Goal: Task Accomplishment & Management: Use online tool/utility

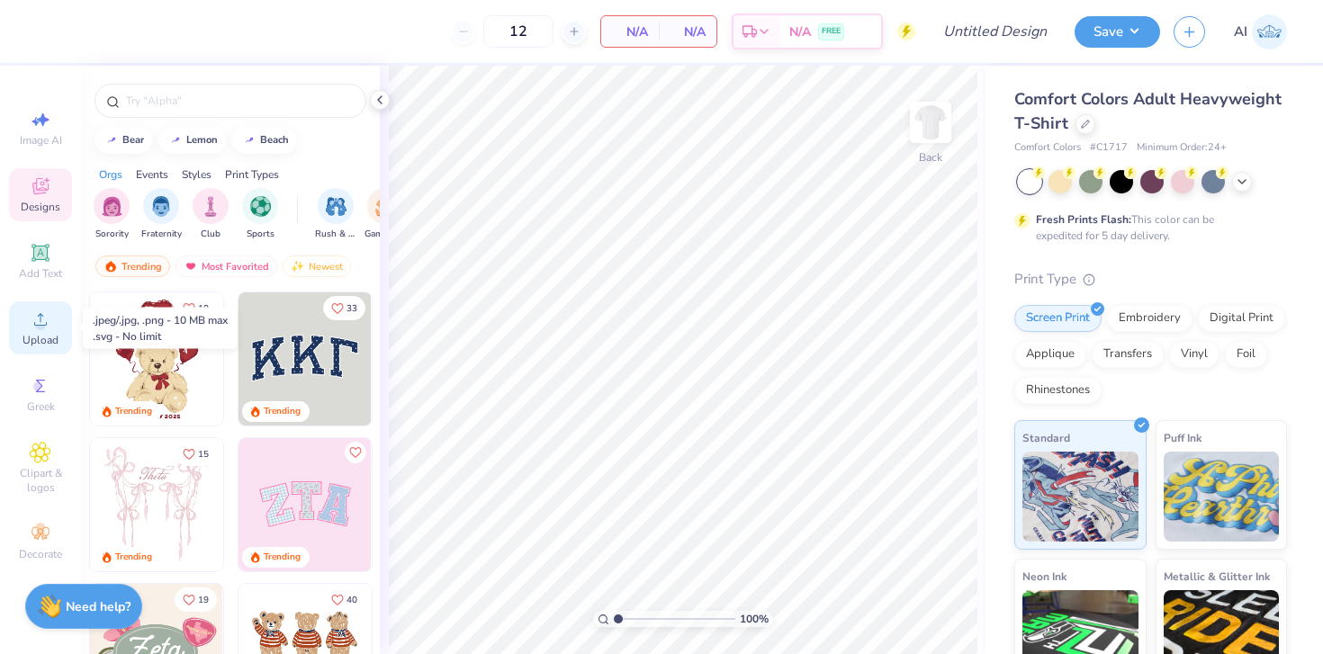
click at [51, 337] on span "Upload" at bounding box center [40, 340] width 36 height 14
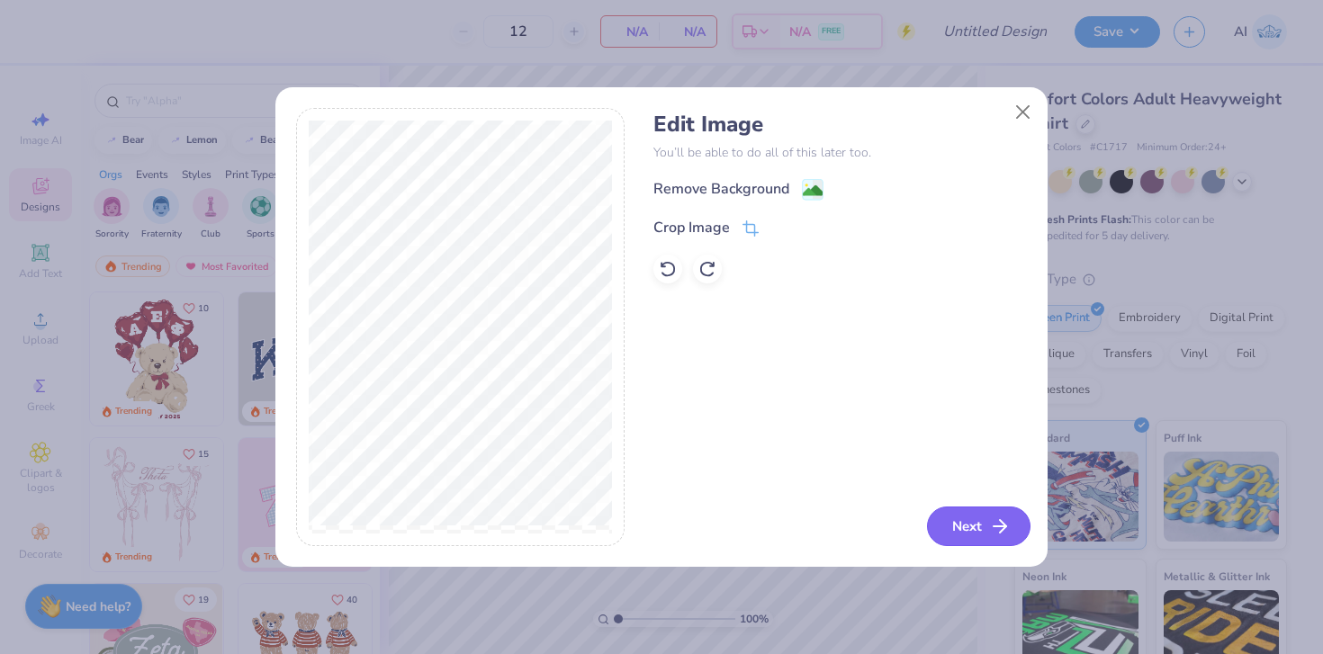
click at [993, 528] on icon "button" at bounding box center [1000, 527] width 22 height 22
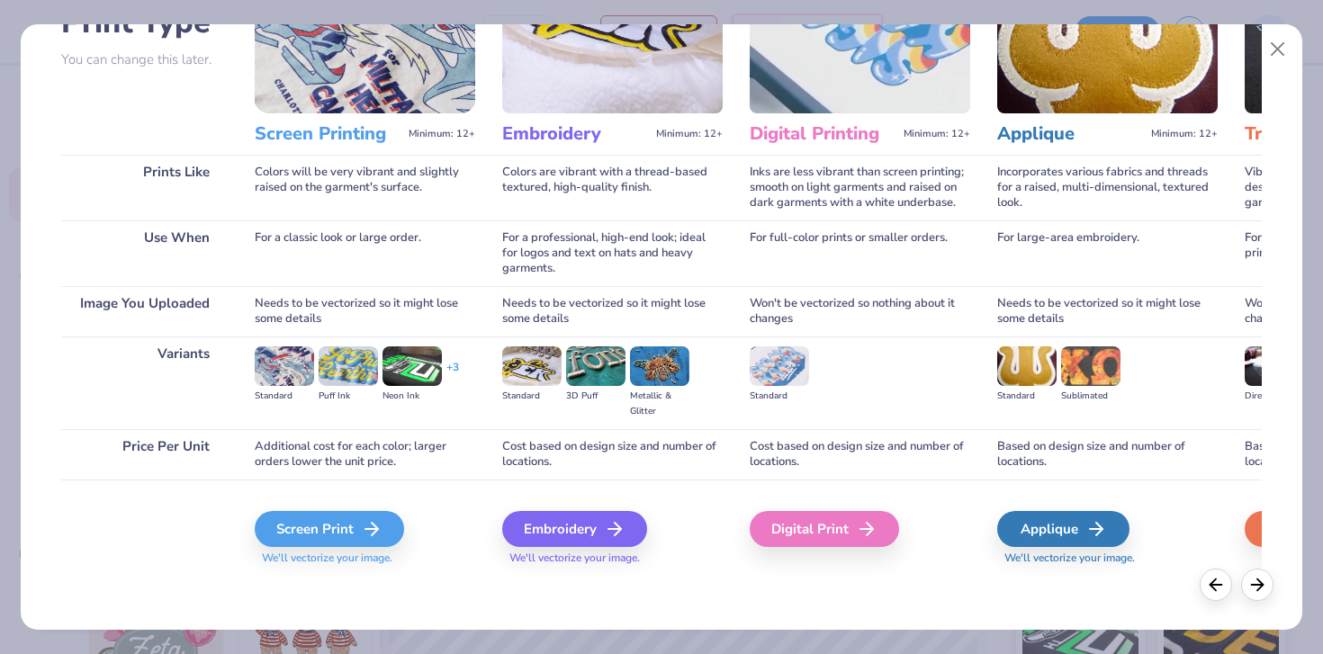
click at [339, 509] on div "Screen Print We'll vectorize your image." at bounding box center [365, 528] width 220 height 96
click at [339, 534] on div "Screen Print" at bounding box center [331, 529] width 149 height 36
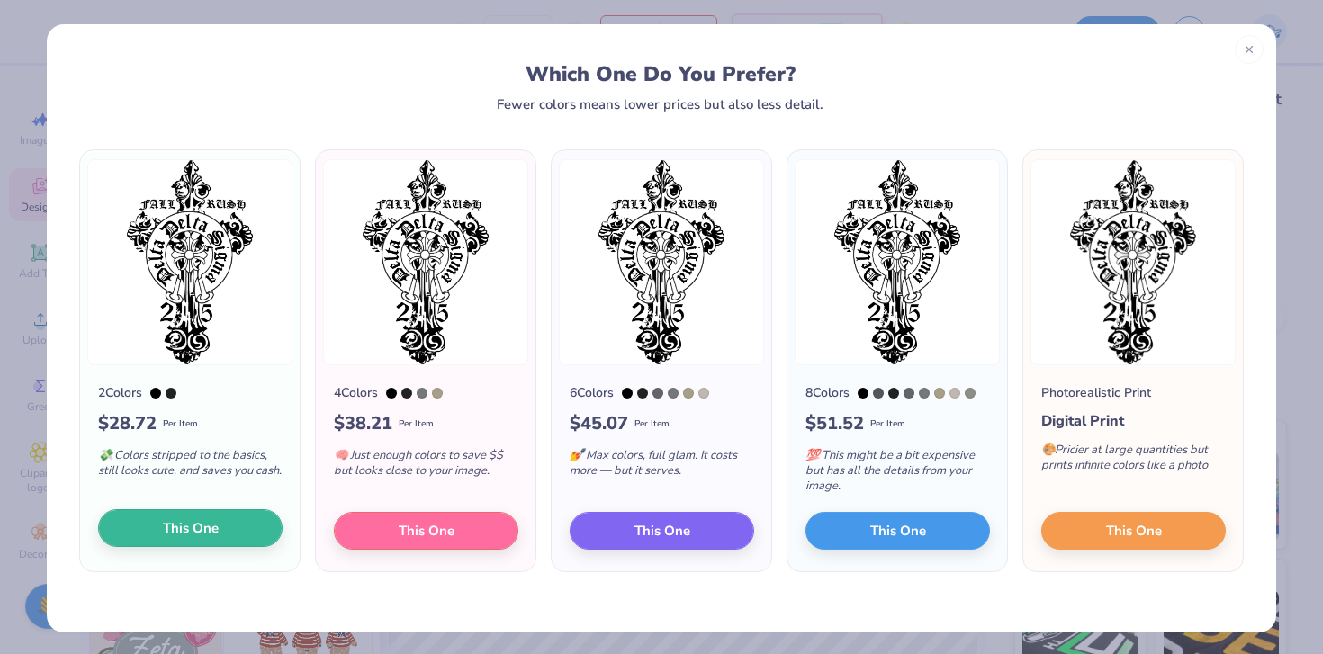
click at [222, 536] on button "This One" at bounding box center [190, 528] width 184 height 38
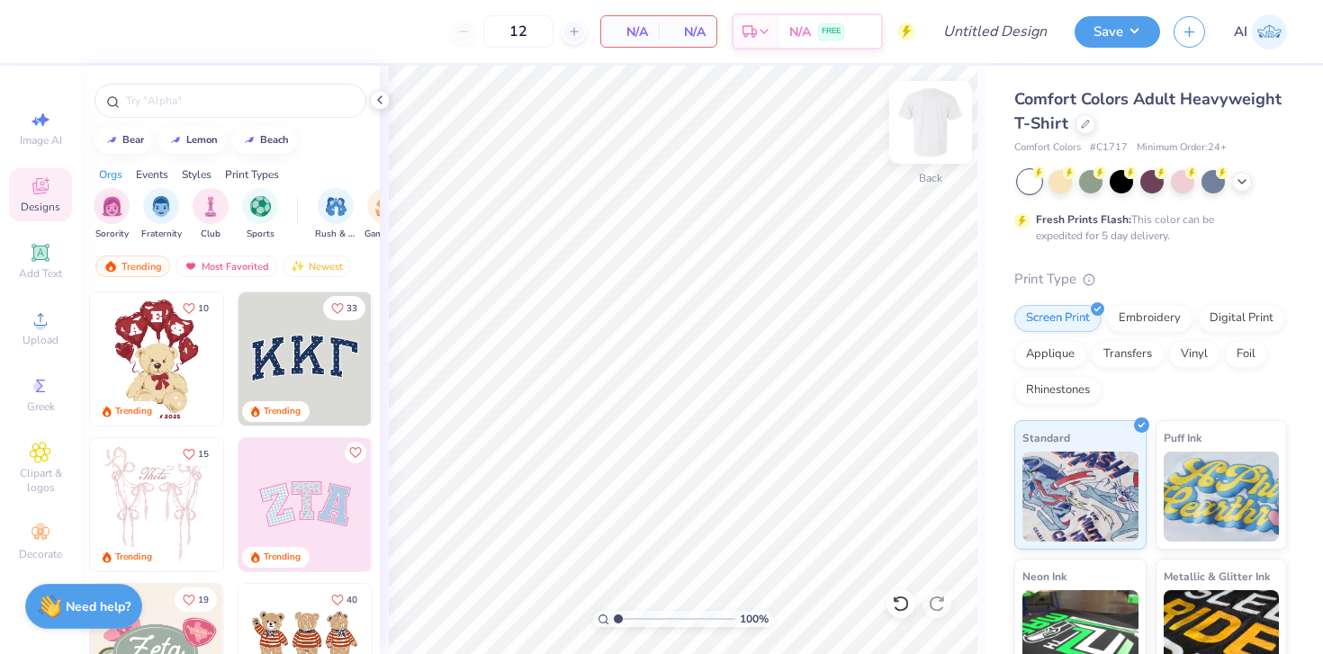
click at [926, 131] on img at bounding box center [930, 122] width 72 height 72
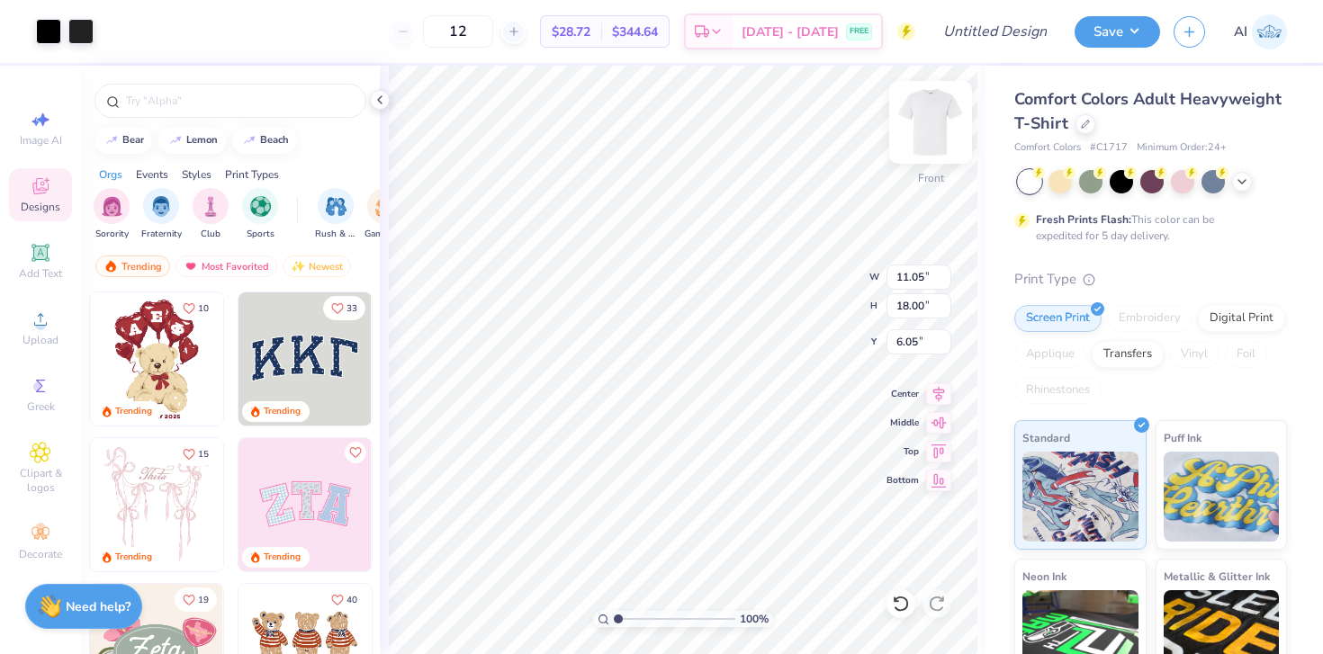
type input "3.00"
click at [934, 125] on img at bounding box center [930, 122] width 72 height 72
click at [934, 125] on img at bounding box center [930, 122] width 36 height 36
click at [1249, 183] on div at bounding box center [1242, 180] width 20 height 20
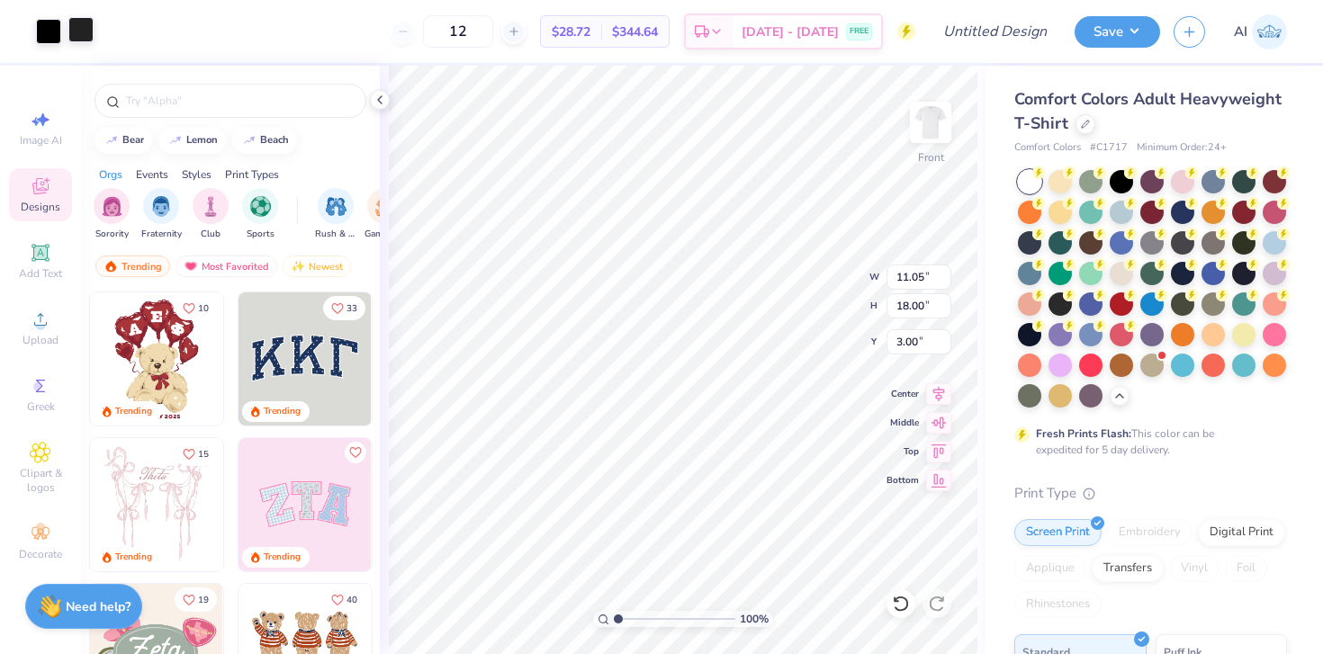
click at [77, 31] on div at bounding box center [80, 29] width 25 height 25
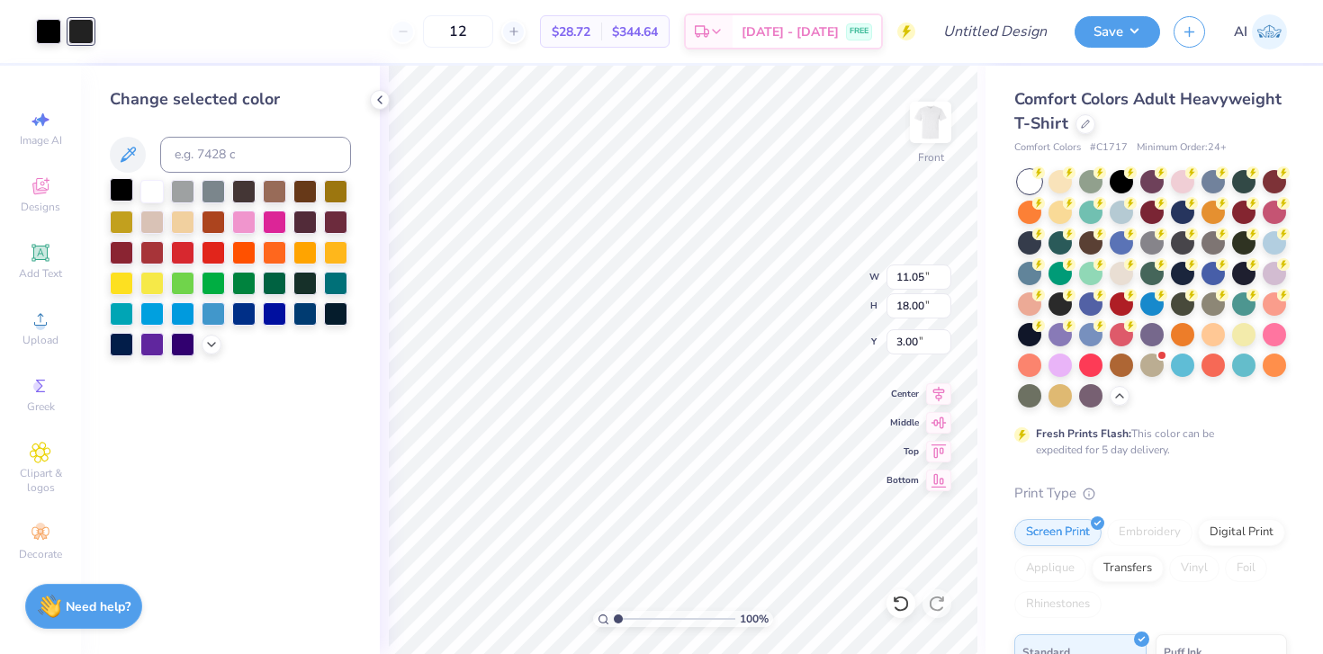
click at [125, 184] on div at bounding box center [121, 189] width 23 height 23
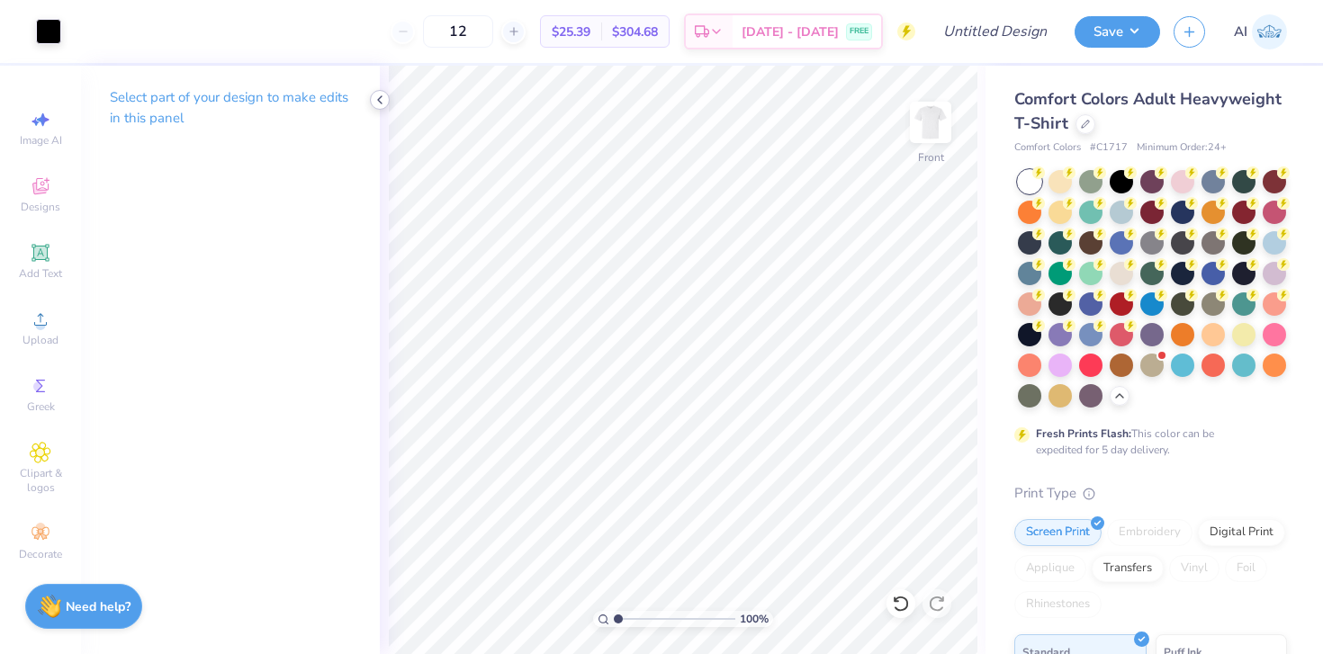
click at [382, 105] on icon at bounding box center [380, 100] width 14 height 14
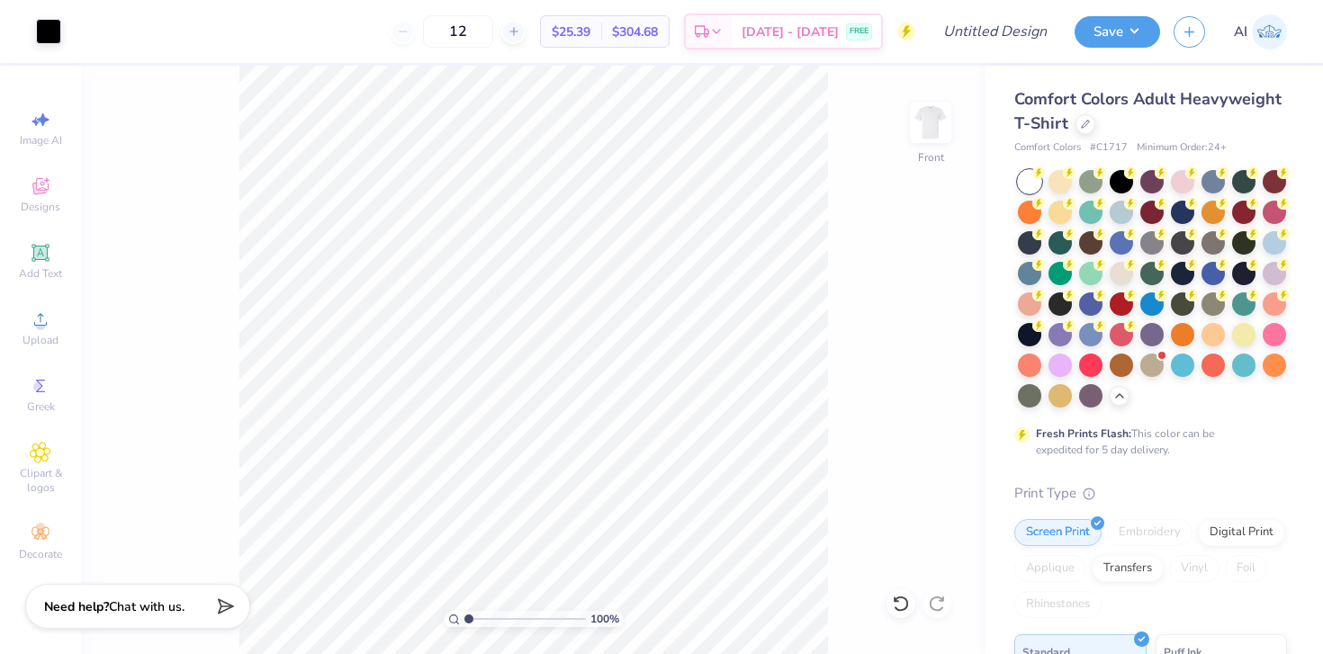
click at [835, 432] on div "100 % Front" at bounding box center [533, 360] width 904 height 588
click at [1011, 40] on input "Design Title" at bounding box center [1017, 31] width 88 height 36
type input "UCI DDS - Fall 2025 Merch"
click at [1163, 126] on div "Comfort Colors Adult Heavyweight T-Shirt" at bounding box center [1150, 111] width 273 height 49
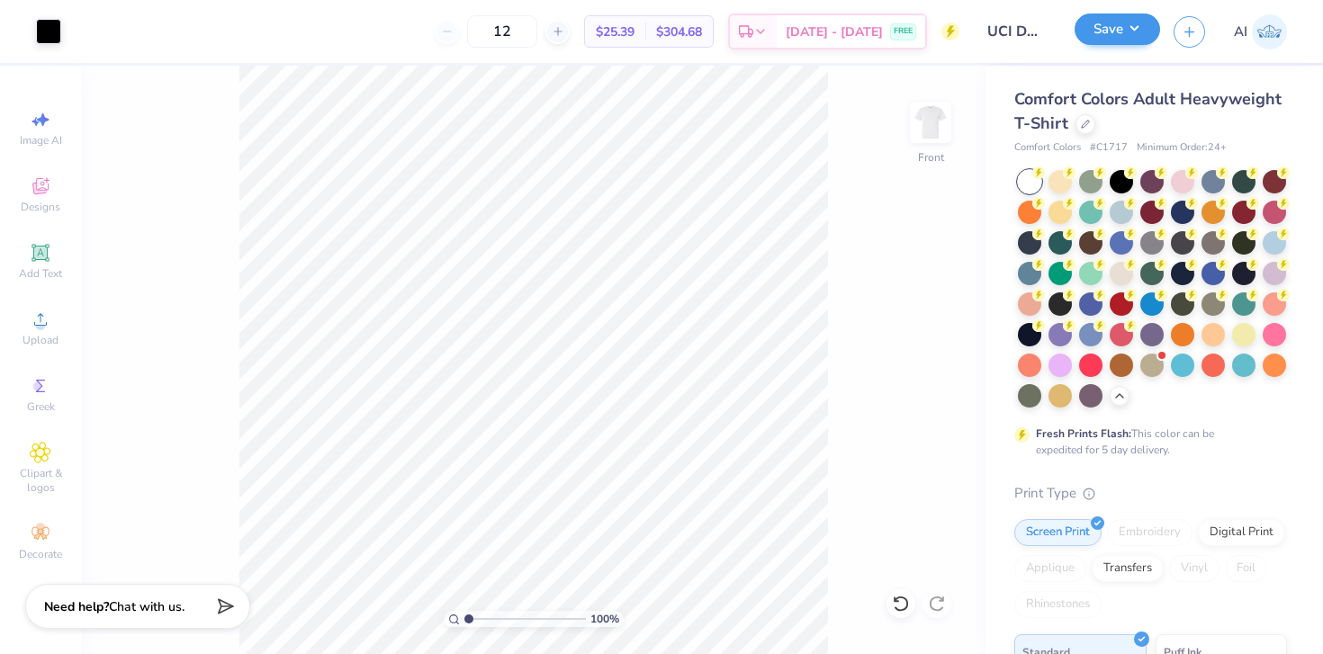
click at [1133, 35] on button "Save" at bounding box center [1116, 28] width 85 height 31
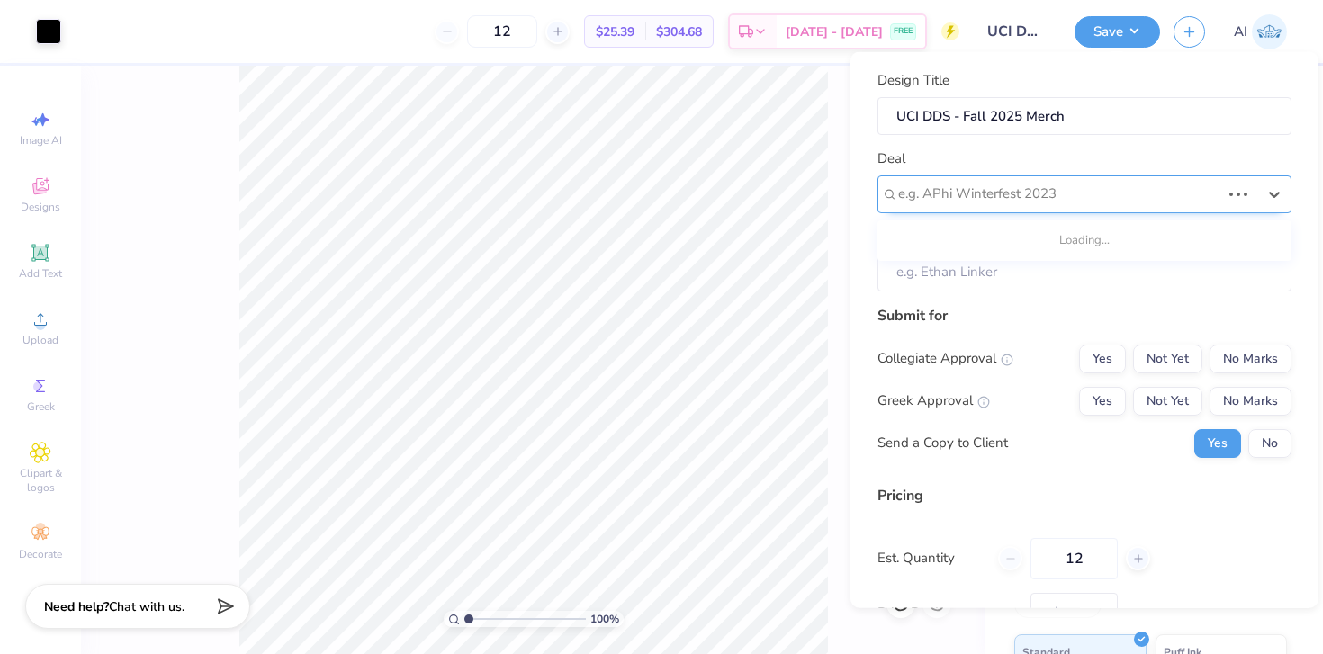
click at [1053, 193] on div "e.g. APhi Winterfest 2023" at bounding box center [1059, 194] width 322 height 21
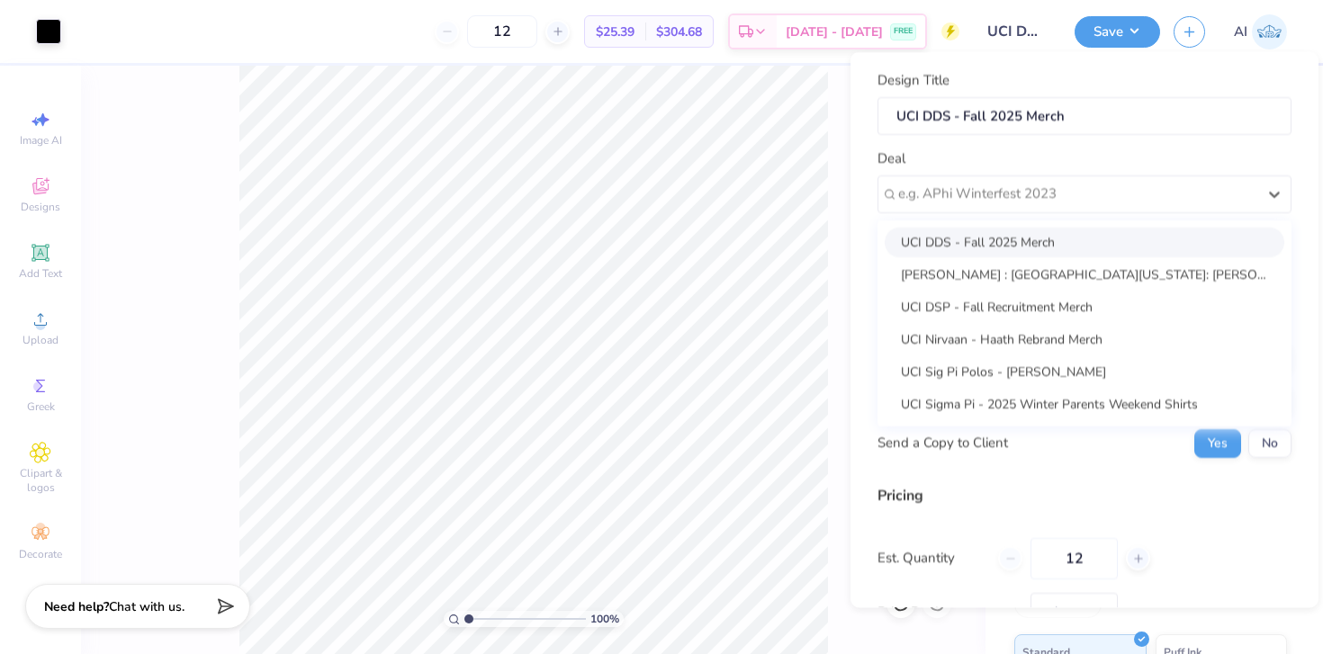
click at [1023, 238] on div "UCI DDS - Fall 2025 Merch" at bounding box center [1085, 242] width 400 height 30
type input "[PERSON_NAME]"
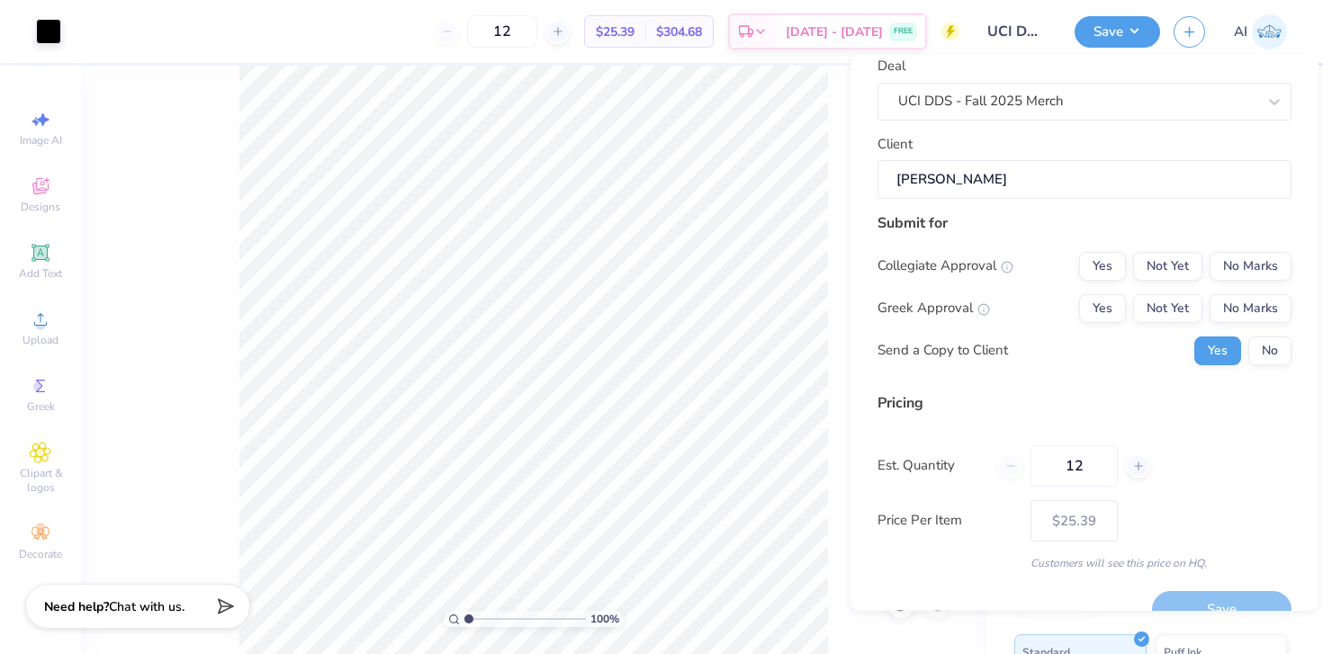
scroll to position [127, 0]
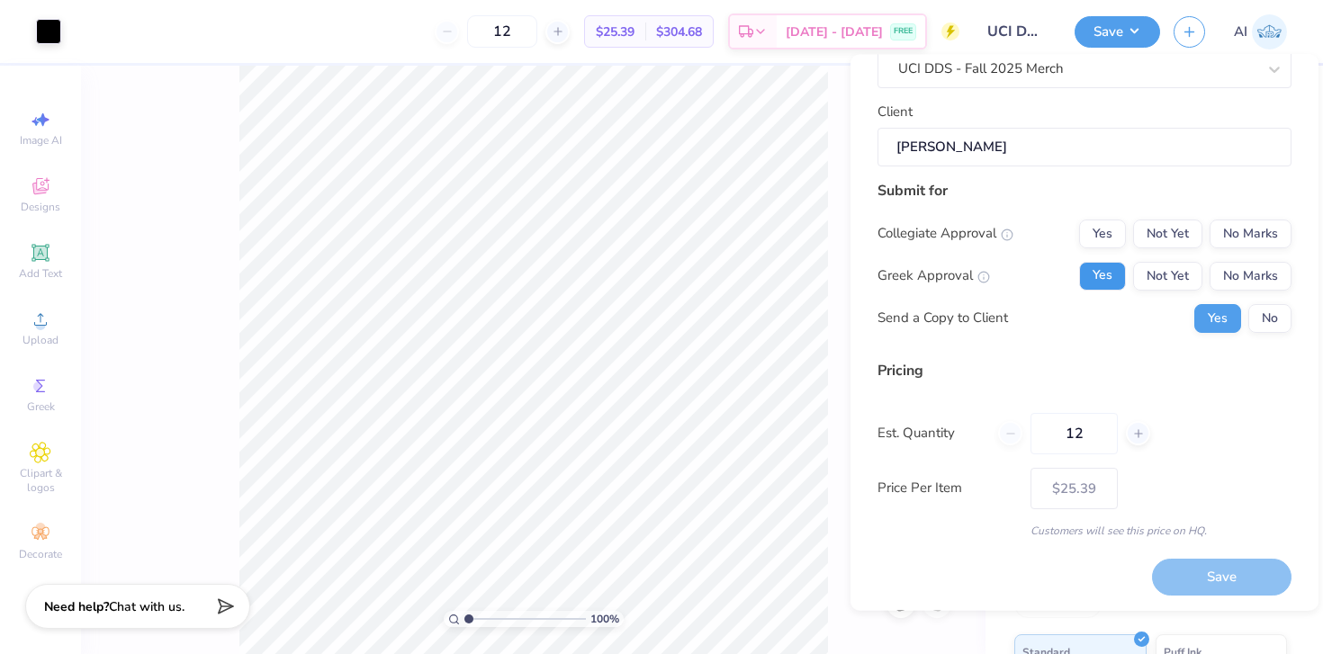
click at [1113, 273] on button "Yes" at bounding box center [1102, 276] width 47 height 29
click at [1230, 236] on button "No Marks" at bounding box center [1250, 234] width 82 height 29
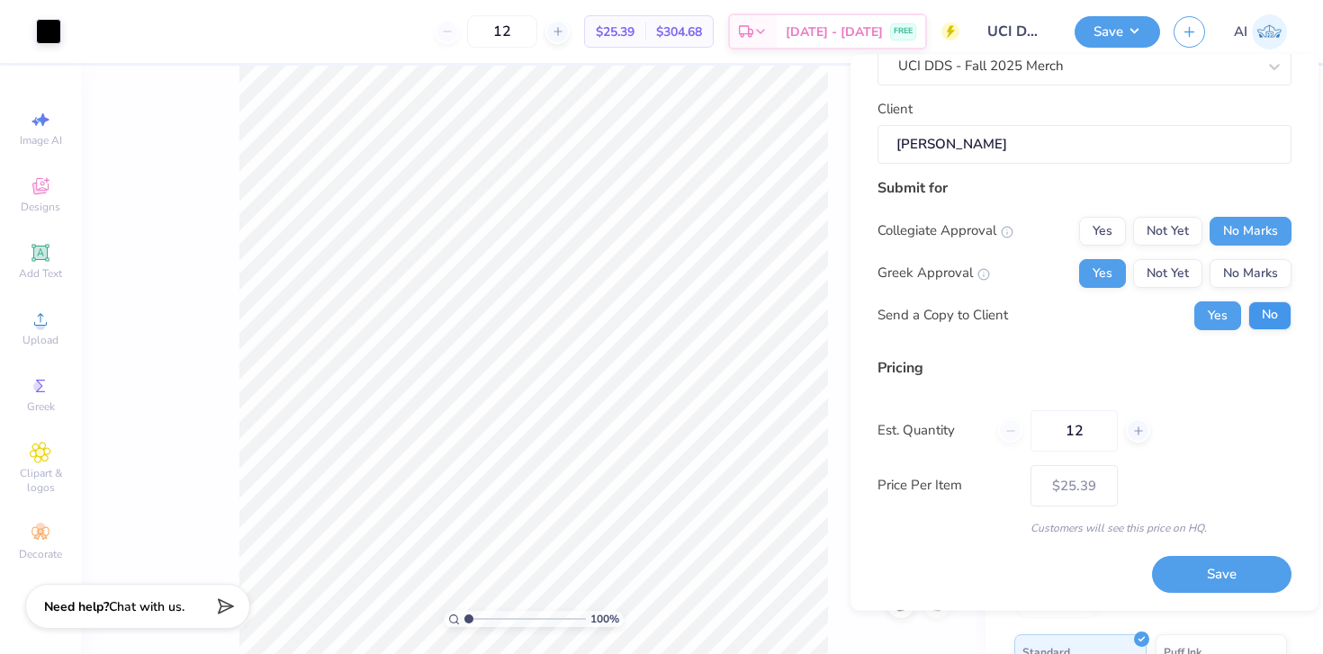
scroll to position [129, 0]
click at [1264, 316] on button "No" at bounding box center [1269, 316] width 43 height 29
click at [1198, 581] on button "Save" at bounding box center [1221, 576] width 139 height 37
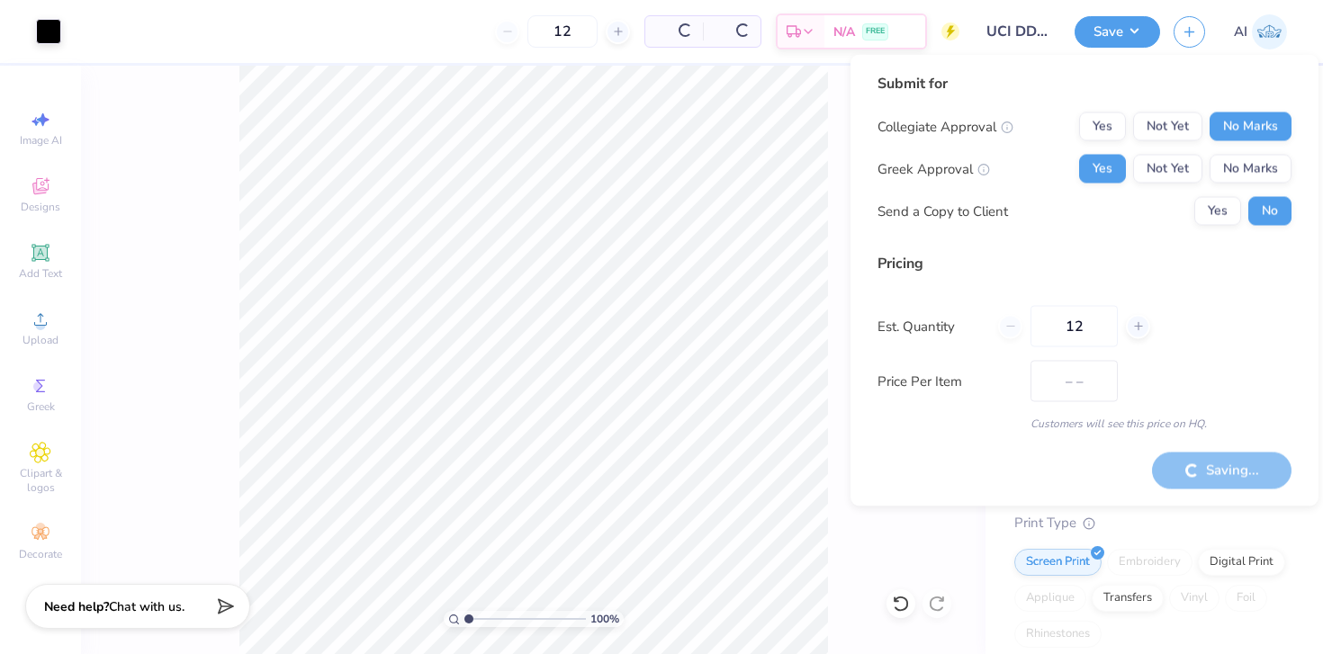
type input "$25.39"
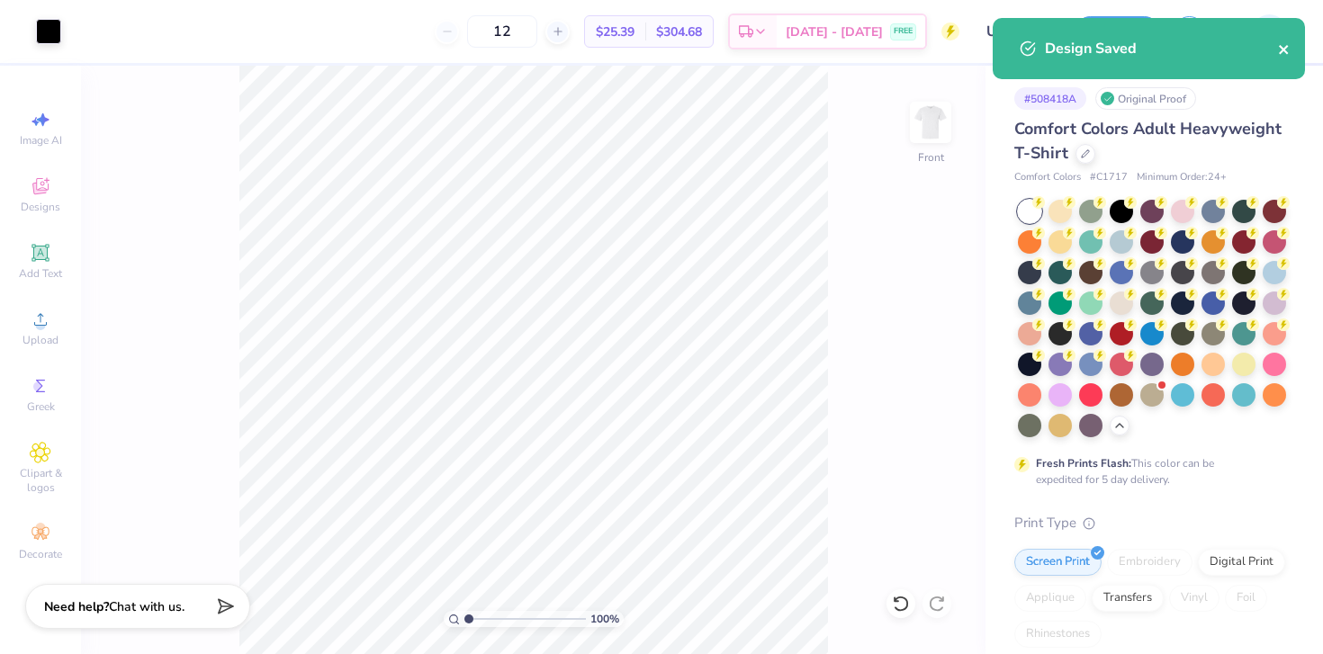
click at [1280, 58] on button "close" at bounding box center [1284, 49] width 13 height 22
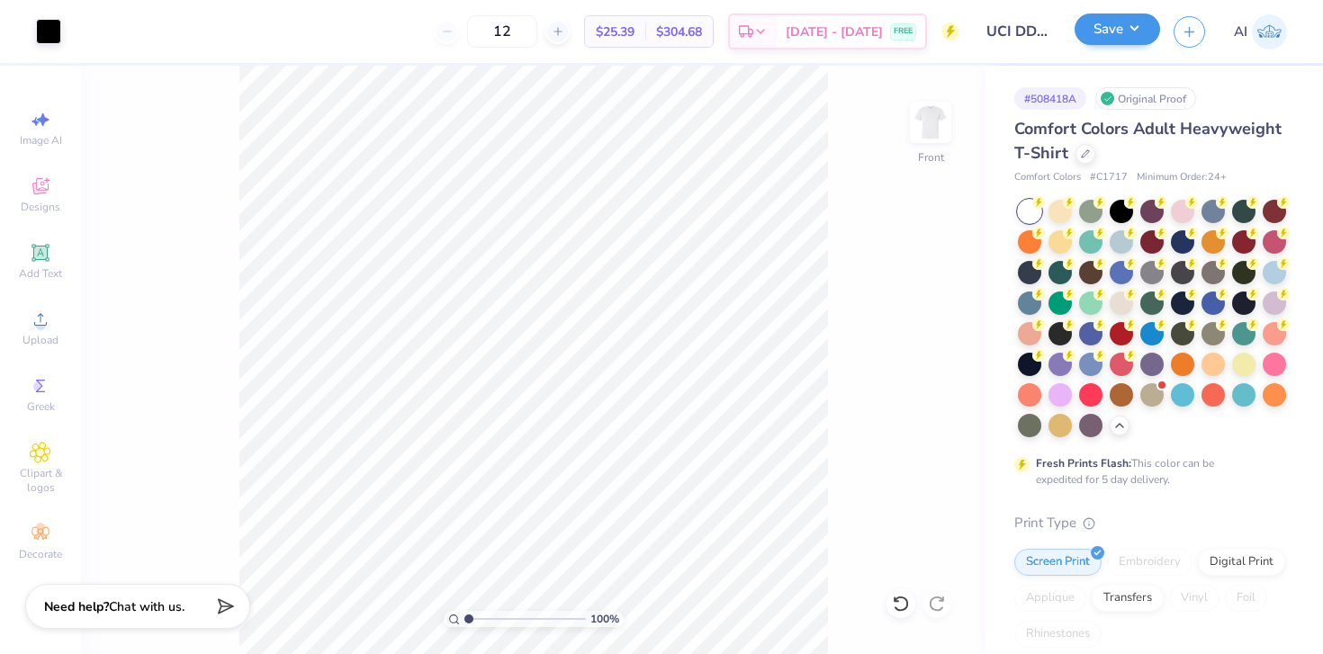
click at [1129, 34] on button "Save" at bounding box center [1116, 28] width 85 height 31
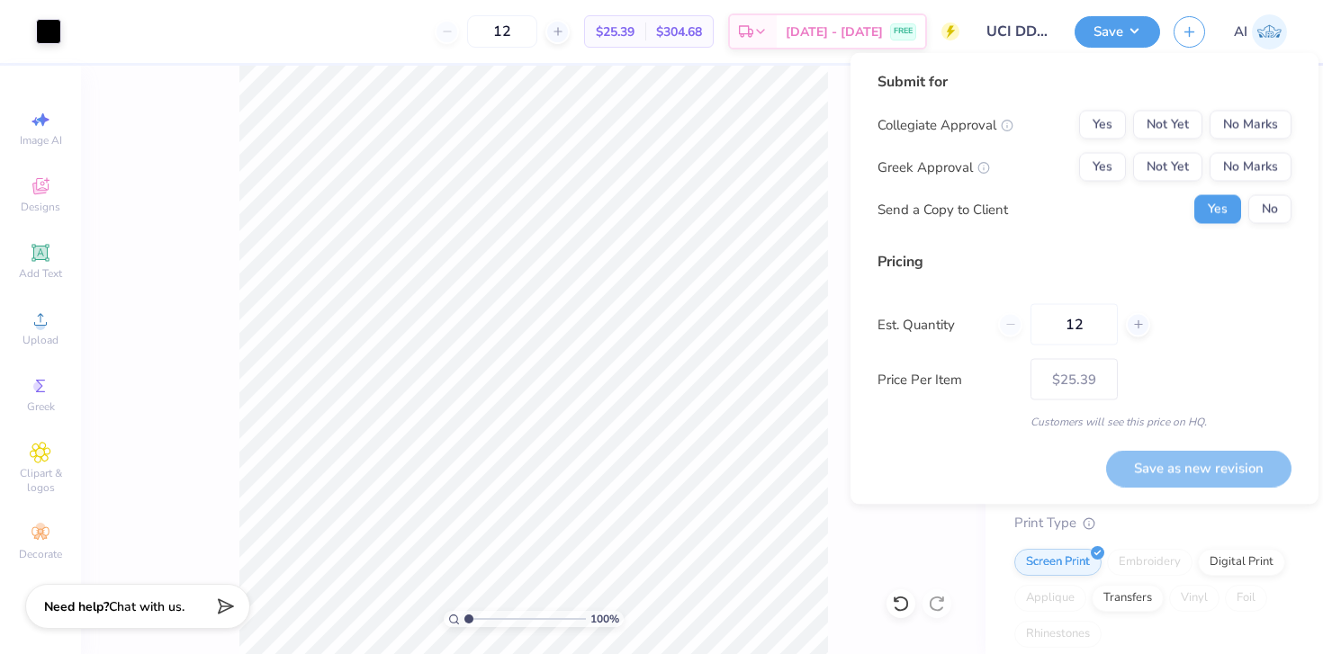
click at [836, 254] on div "100 % Front" at bounding box center [533, 360] width 904 height 588
